Goal: Task Accomplishment & Management: Manage account settings

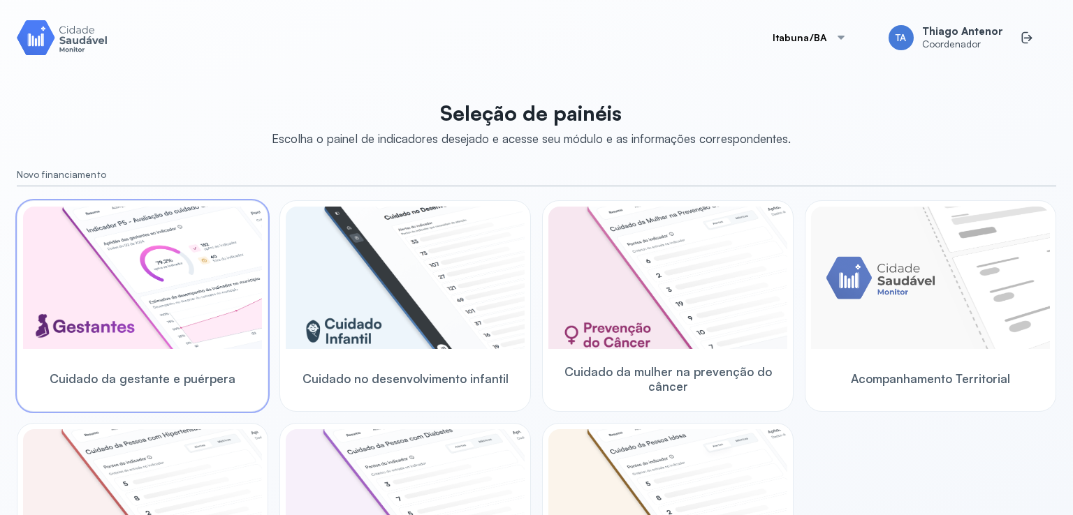
click at [103, 348] on img at bounding box center [142, 278] width 239 height 142
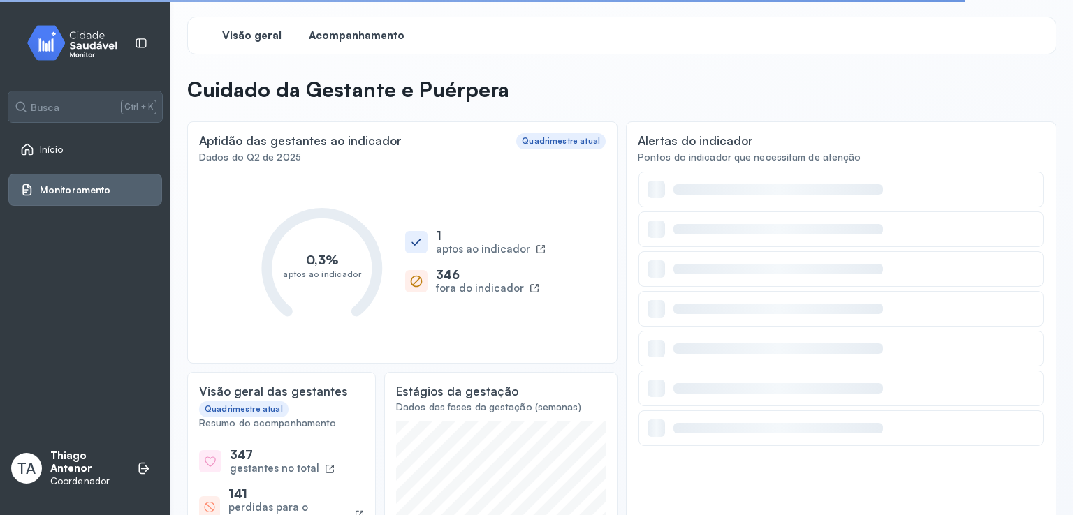
click at [343, 38] on span "Acompanhamento" at bounding box center [357, 35] width 96 height 13
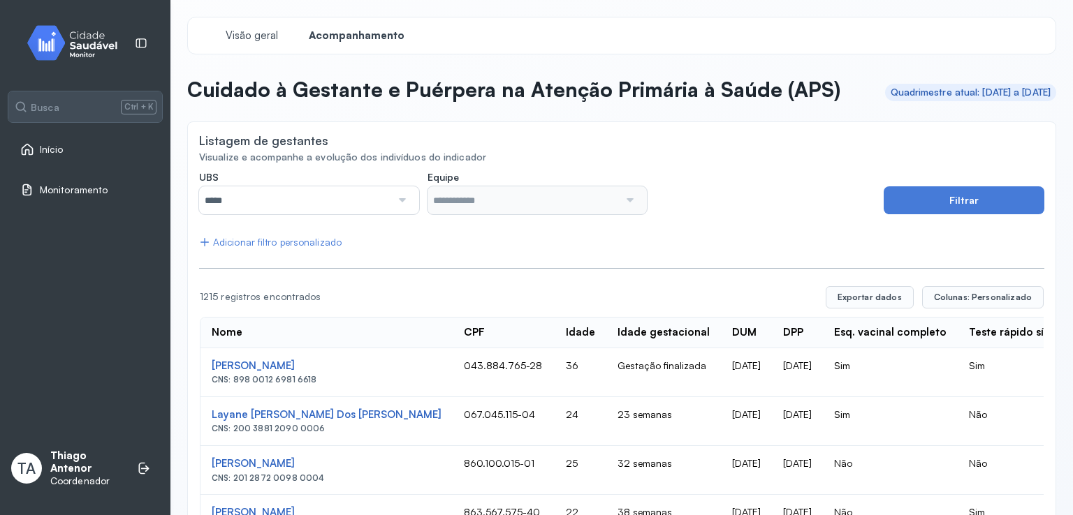
click at [29, 135] on div "Início" at bounding box center [85, 149] width 154 height 32
click at [27, 146] on icon at bounding box center [27, 149] width 14 height 14
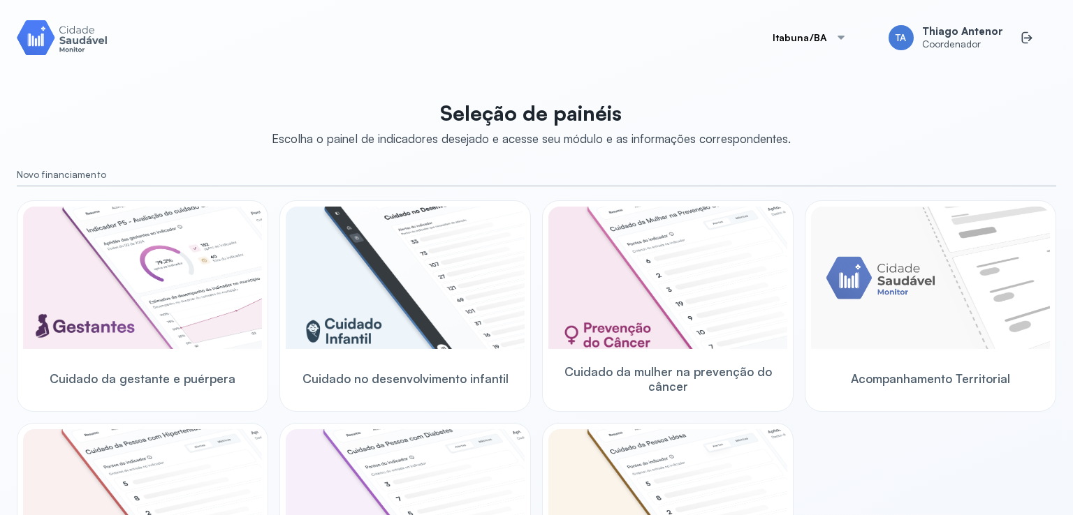
click at [797, 38] on button "Itabuna/BA" at bounding box center [810, 38] width 108 height 28
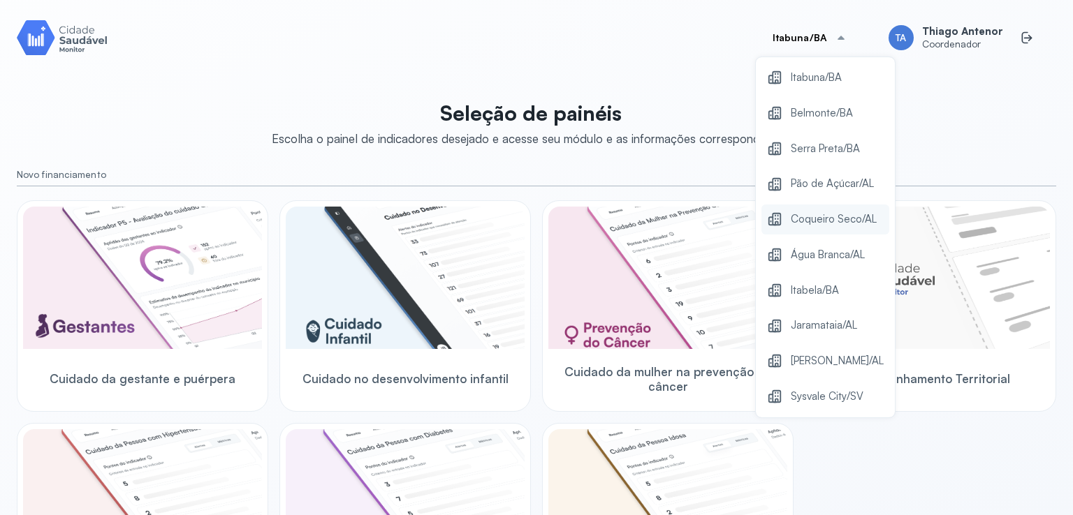
click at [816, 227] on span "Coqueiro Seco/AL" at bounding box center [834, 219] width 86 height 19
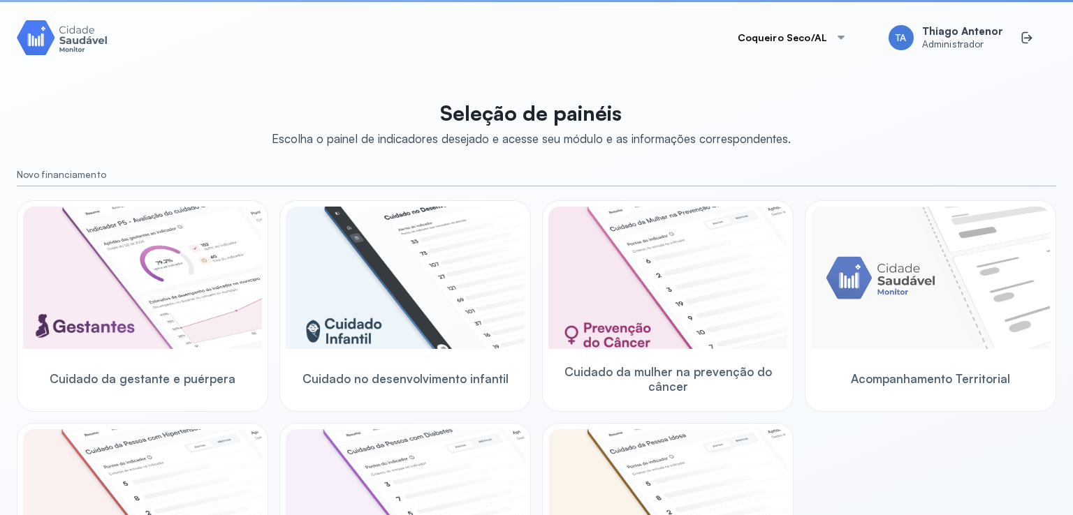
click at [163, 233] on img at bounding box center [142, 278] width 239 height 142
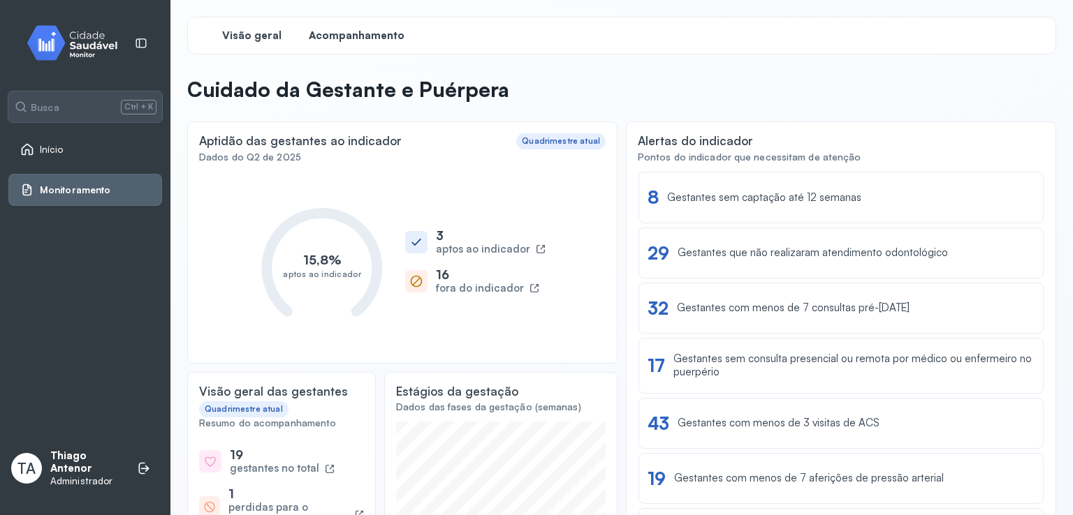
click at [338, 39] on span "Acompanhamento" at bounding box center [357, 35] width 96 height 13
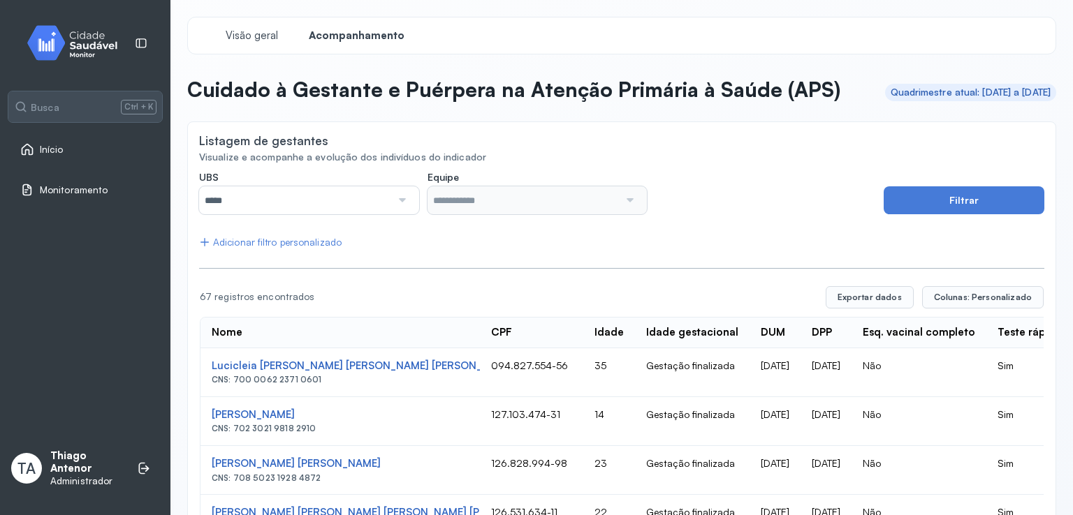
click at [395, 214] on div at bounding box center [401, 200] width 20 height 28
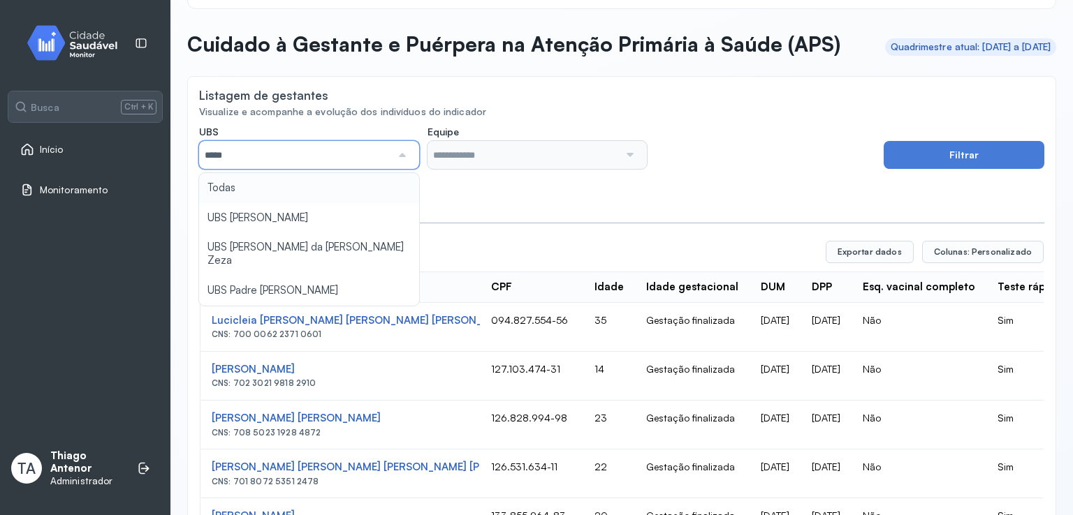
scroll to position [70, 0]
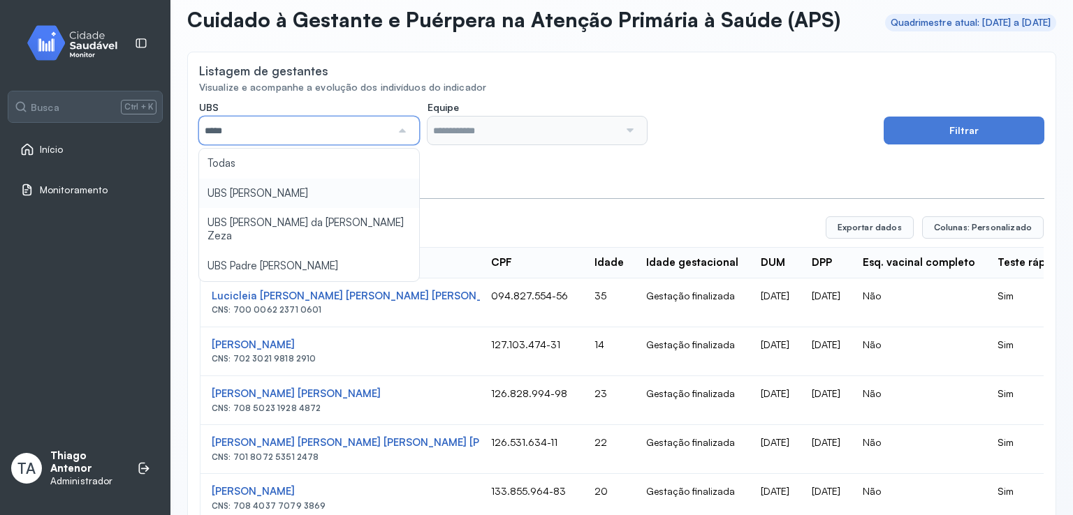
type input "*****"
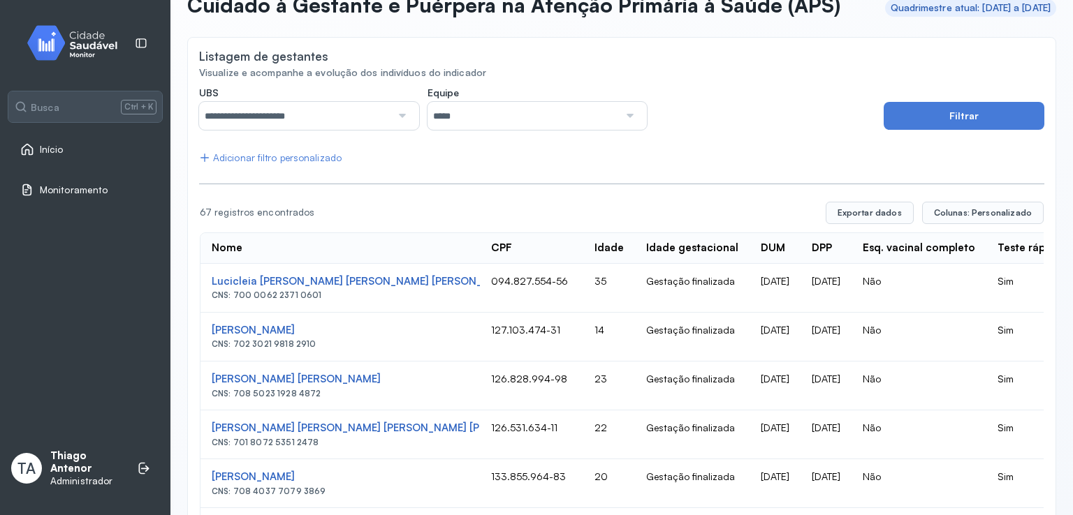
scroll to position [77, 0]
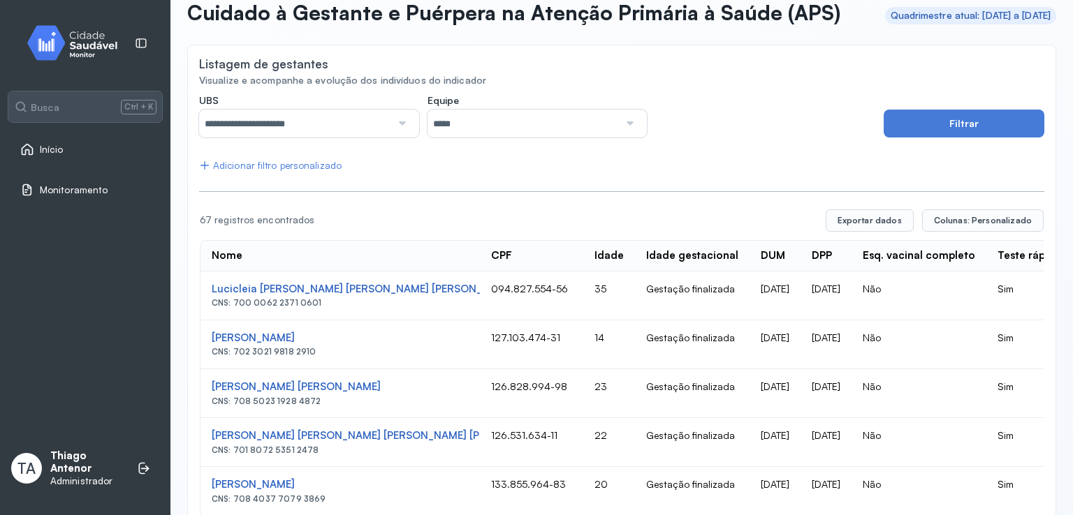
click at [279, 138] on input "**********" at bounding box center [295, 124] width 192 height 28
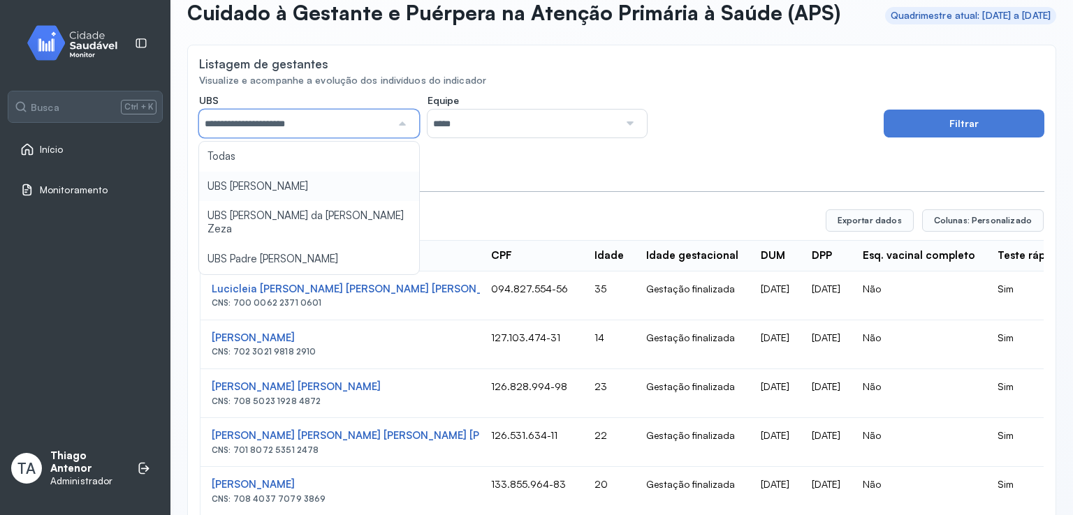
click at [507, 138] on input "*****" at bounding box center [523, 124] width 192 height 28
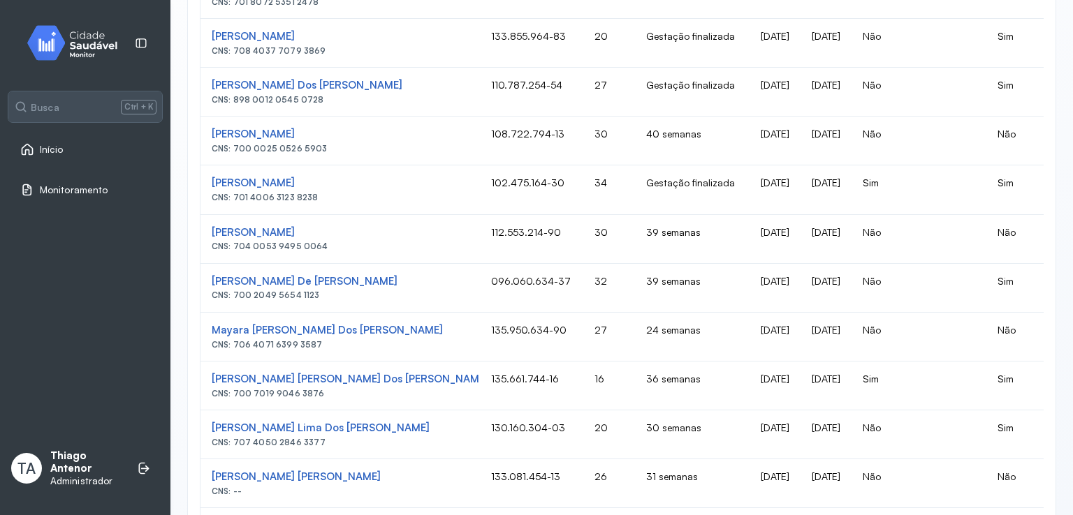
scroll to position [503, 0]
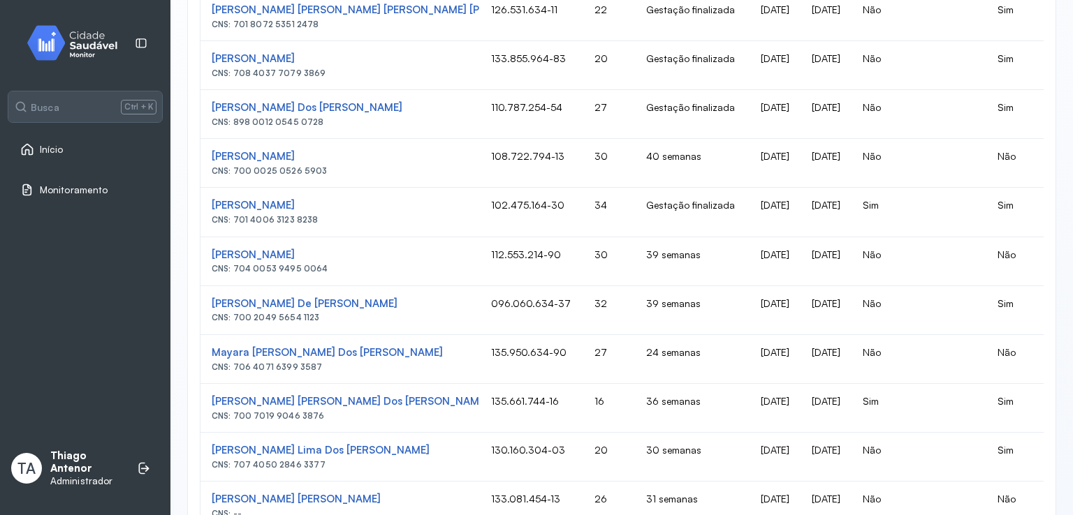
drag, startPoint x: 315, startPoint y: 342, endPoint x: 234, endPoint y: 343, distance: 81.0
copy div "700 2049 5654 1123"
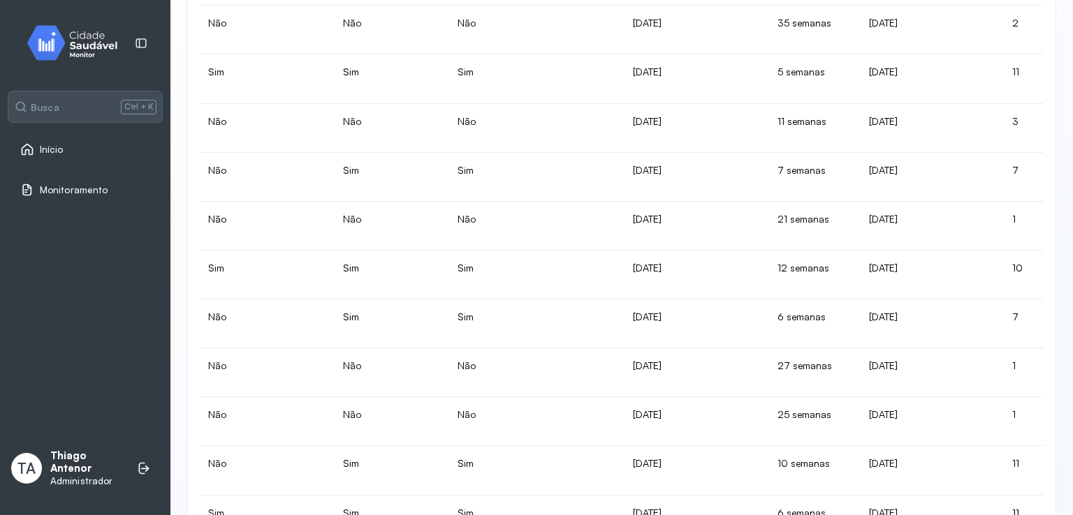
scroll to position [915, 0]
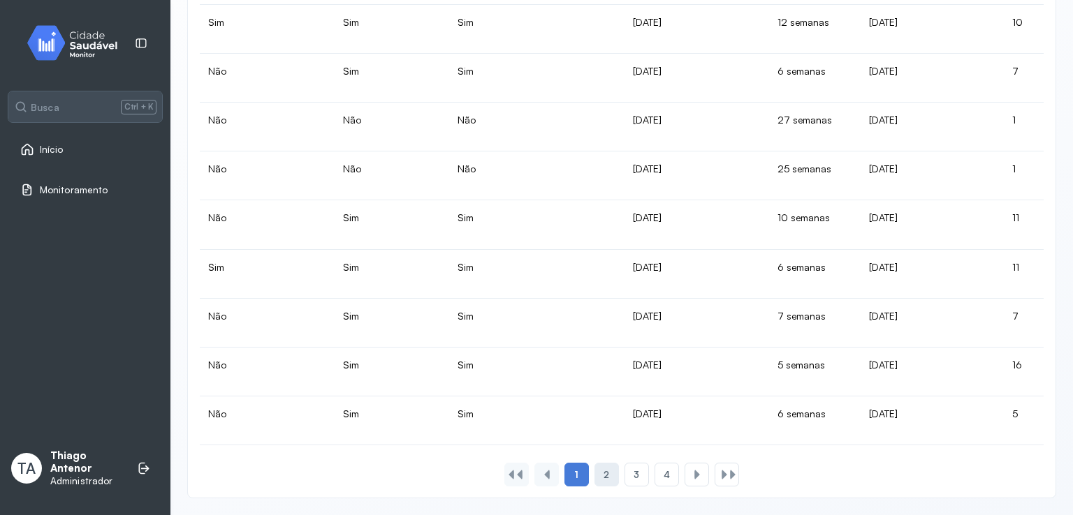
click at [603, 473] on span "2" at bounding box center [606, 475] width 6 height 12
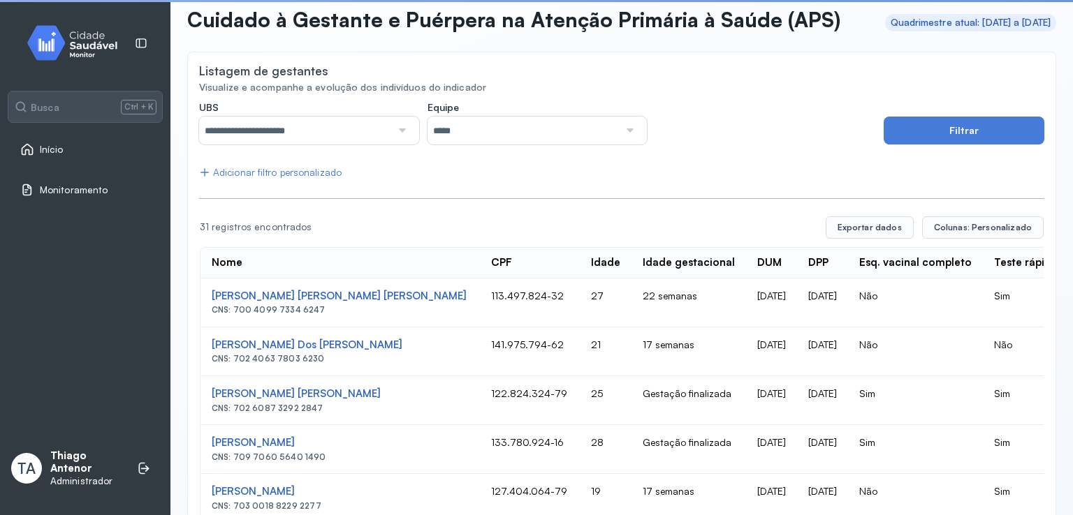
scroll to position [475, 0]
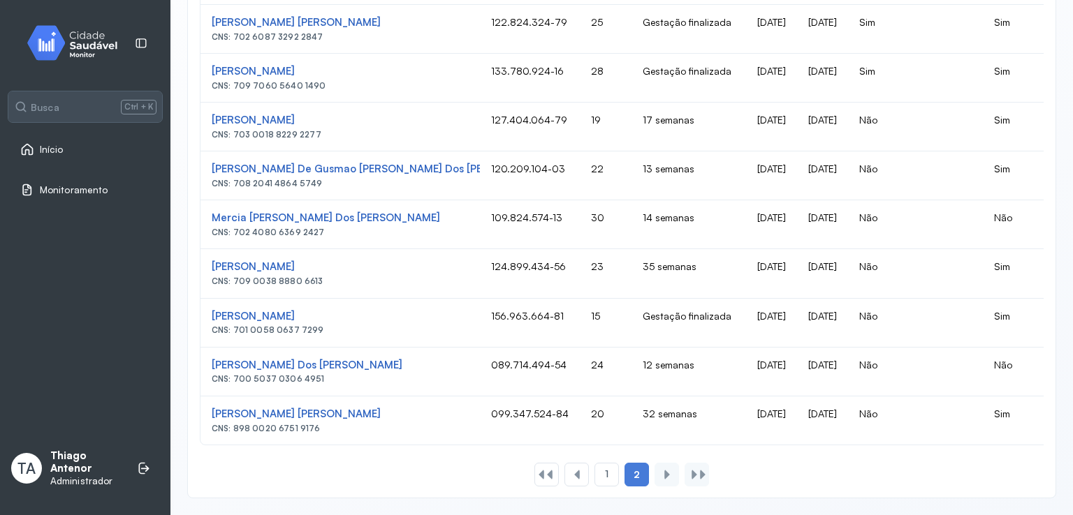
click at [661, 475] on div at bounding box center [666, 474] width 11 height 11
click at [604, 478] on div "1" at bounding box center [606, 475] width 24 height 24
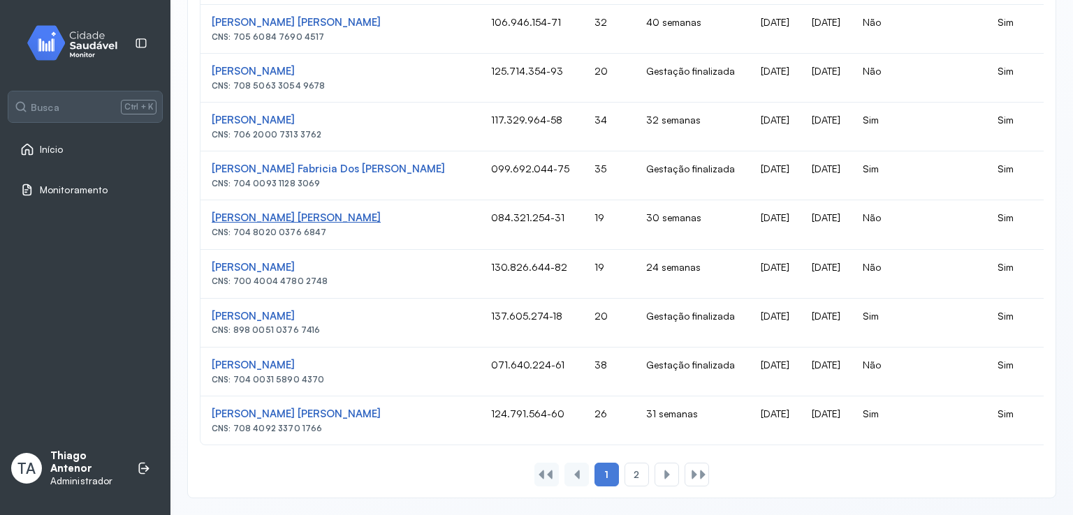
scroll to position [915, 0]
click at [654, 467] on div "2" at bounding box center [666, 475] width 24 height 24
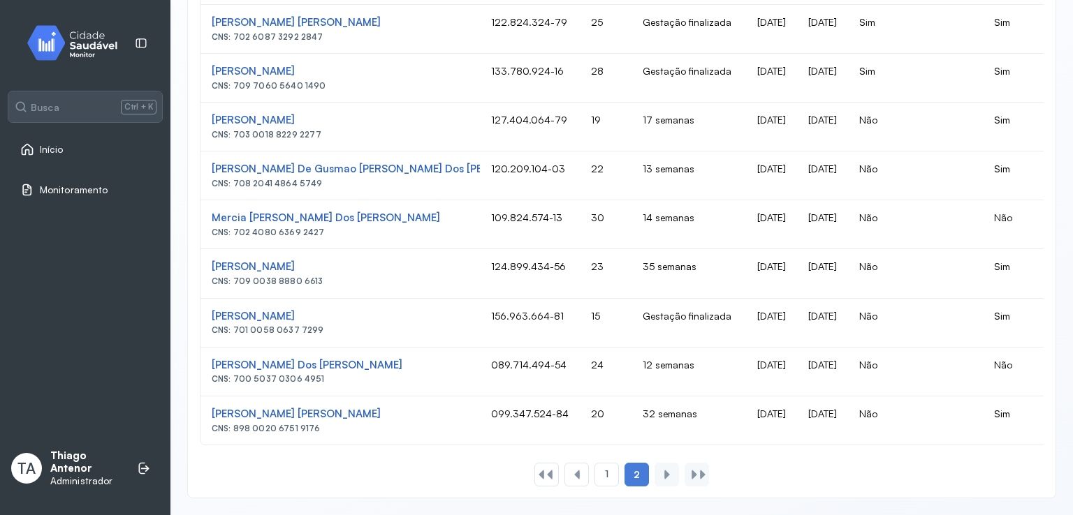
scroll to position [475, 0]
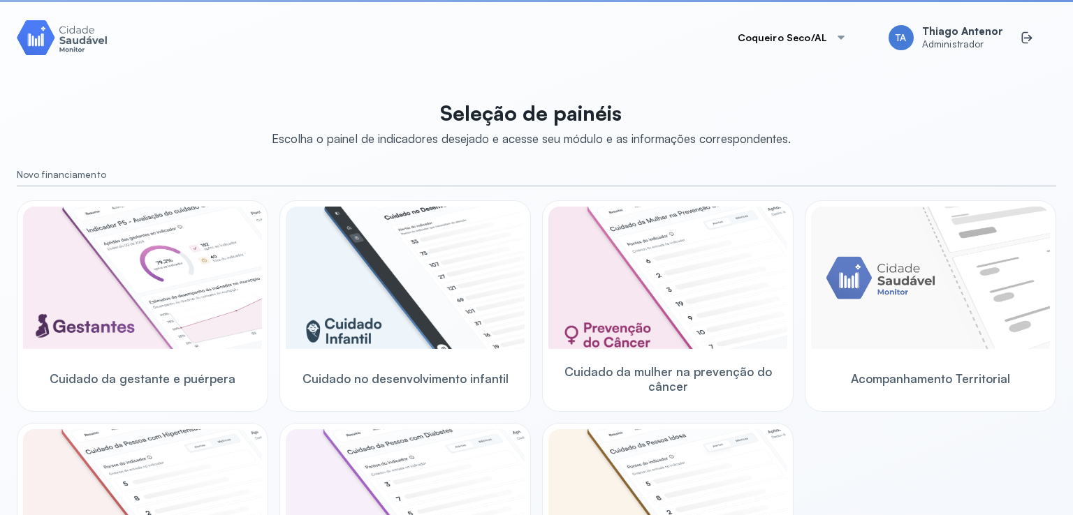
click at [793, 41] on button "Coqueiro Seco/AL" at bounding box center [792, 38] width 142 height 28
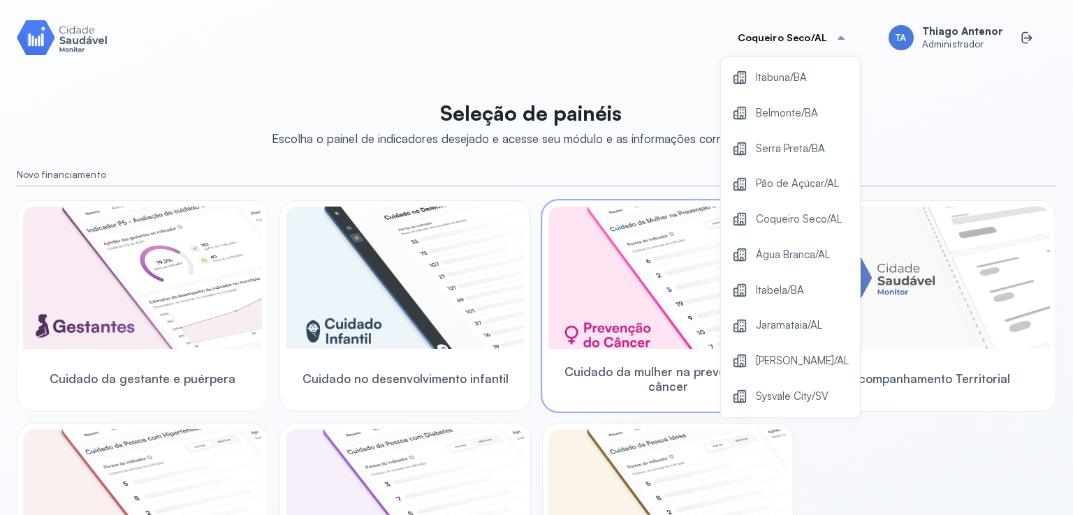
click at [780, 404] on span "Sysvale City/SV" at bounding box center [792, 397] width 73 height 19
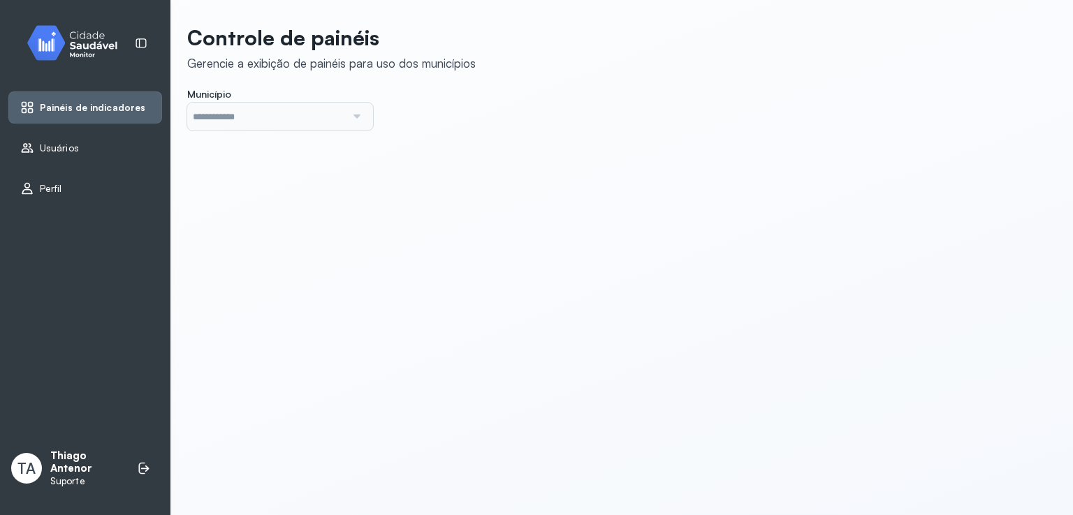
click at [25, 145] on icon at bounding box center [27, 148] width 14 height 14
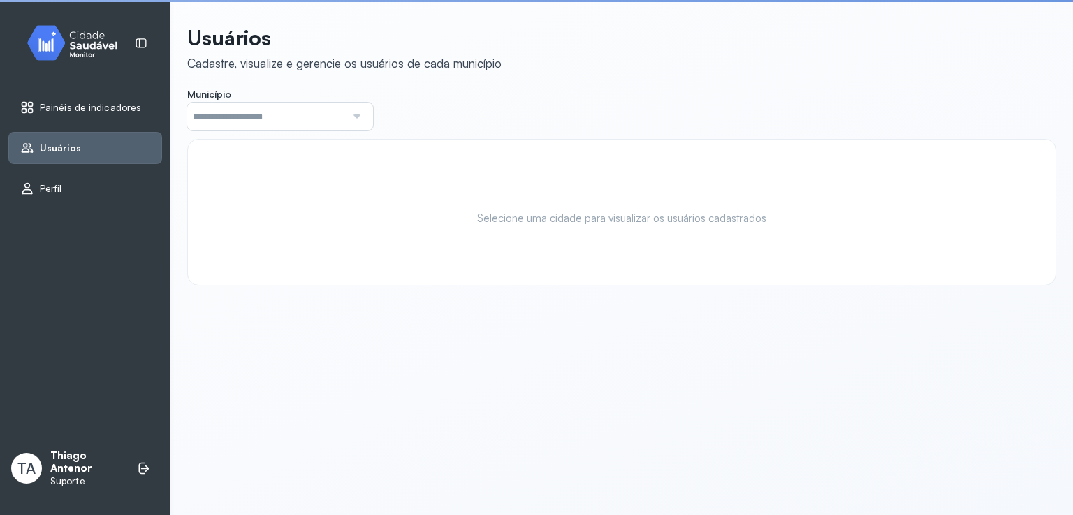
click at [219, 115] on input "text" at bounding box center [266, 117] width 159 height 28
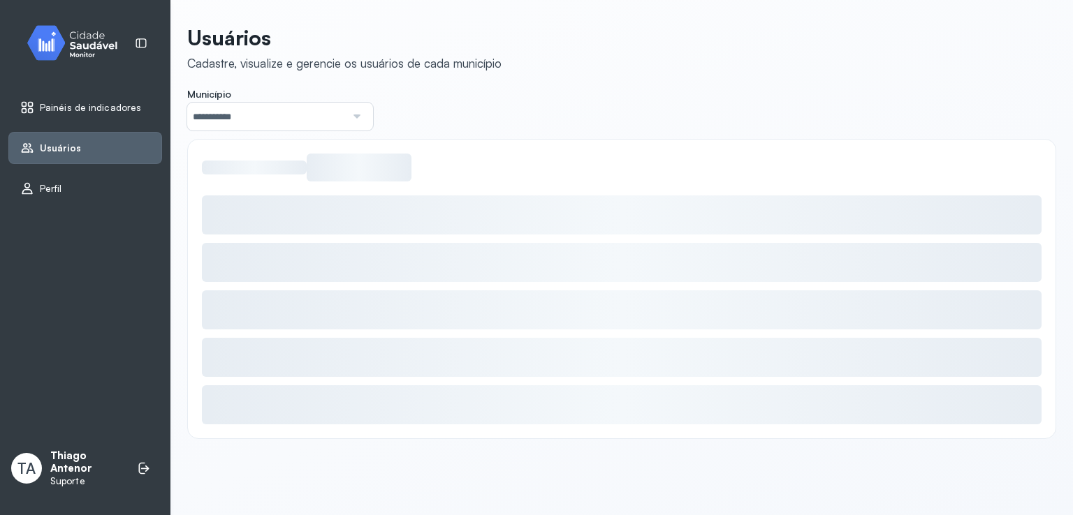
click at [288, 187] on div "**********" at bounding box center [621, 232] width 869 height 414
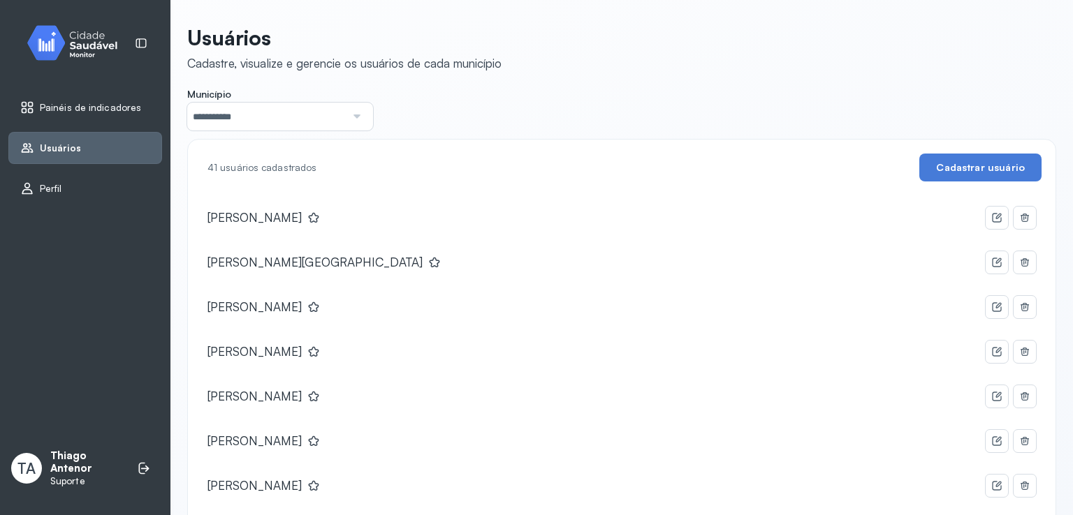
scroll to position [675, 0]
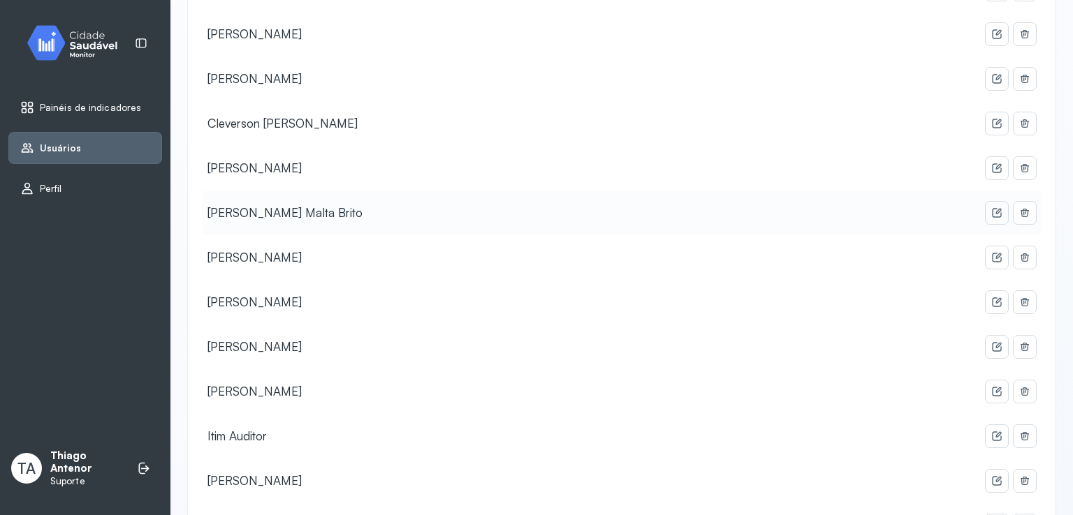
click at [985, 207] on button at bounding box center [996, 213] width 22 height 22
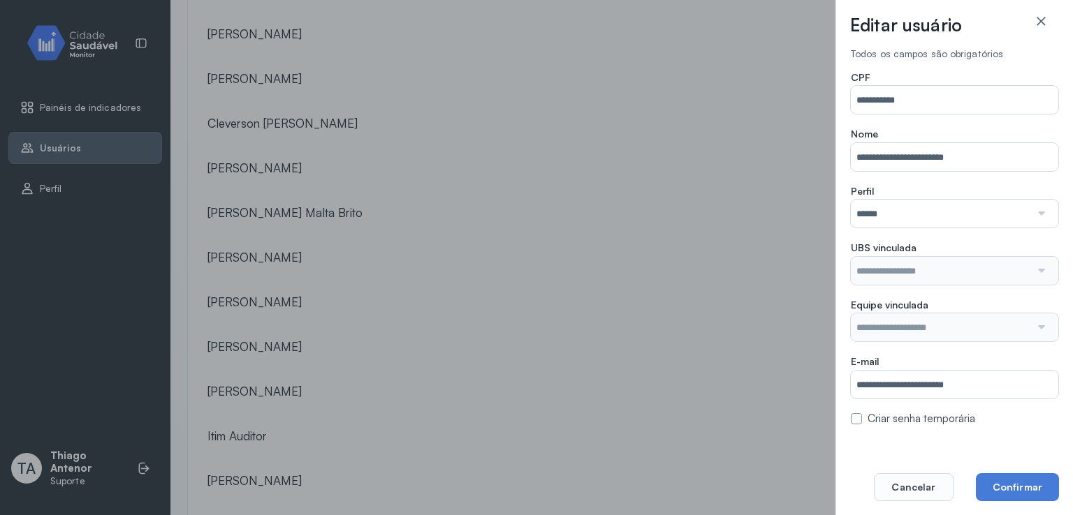
type input "**********"
click at [786, 151] on div "**********" at bounding box center [536, 257] width 1073 height 515
click at [1037, 28] on div at bounding box center [1041, 22] width 14 height 17
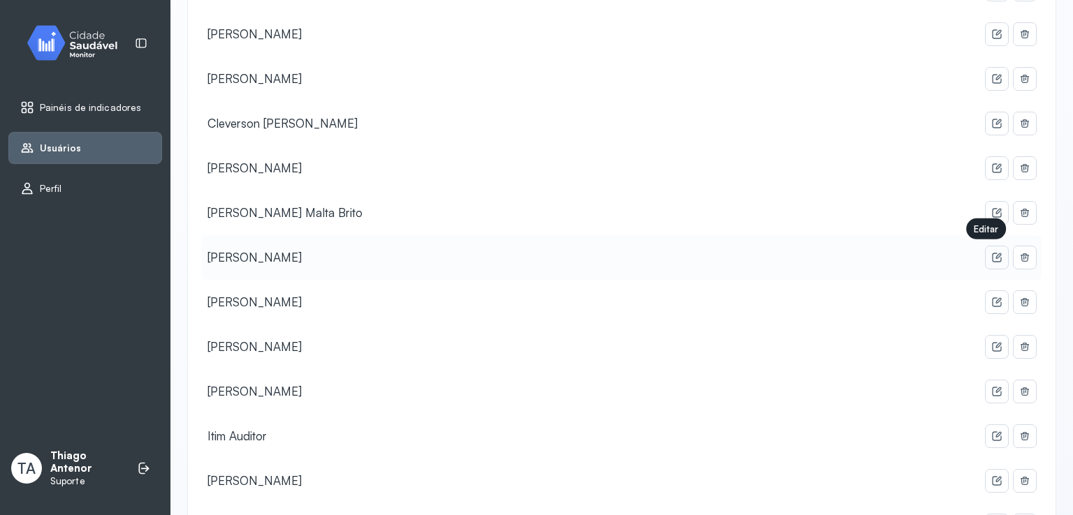
click at [985, 256] on button at bounding box center [996, 258] width 22 height 22
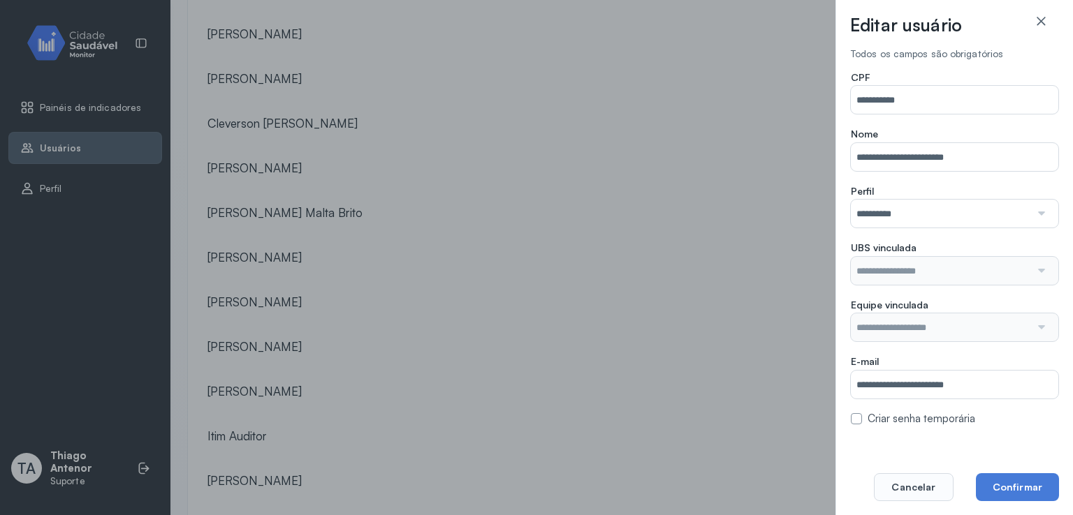
click at [858, 420] on label at bounding box center [856, 418] width 11 height 11
type input "**********"
click at [997, 474] on button "Confirmar" at bounding box center [1017, 488] width 83 height 28
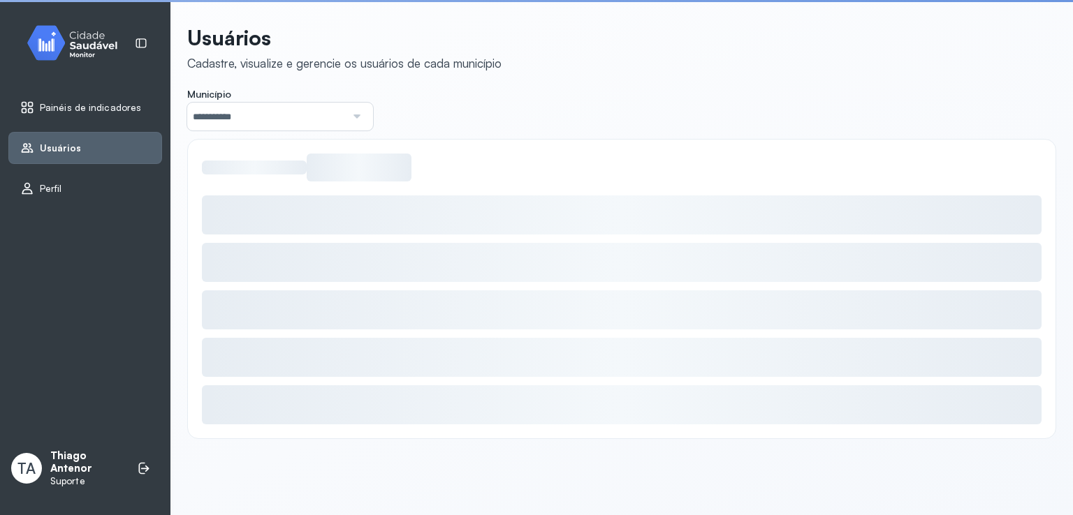
scroll to position [0, 0]
